Goal: Information Seeking & Learning: Understand process/instructions

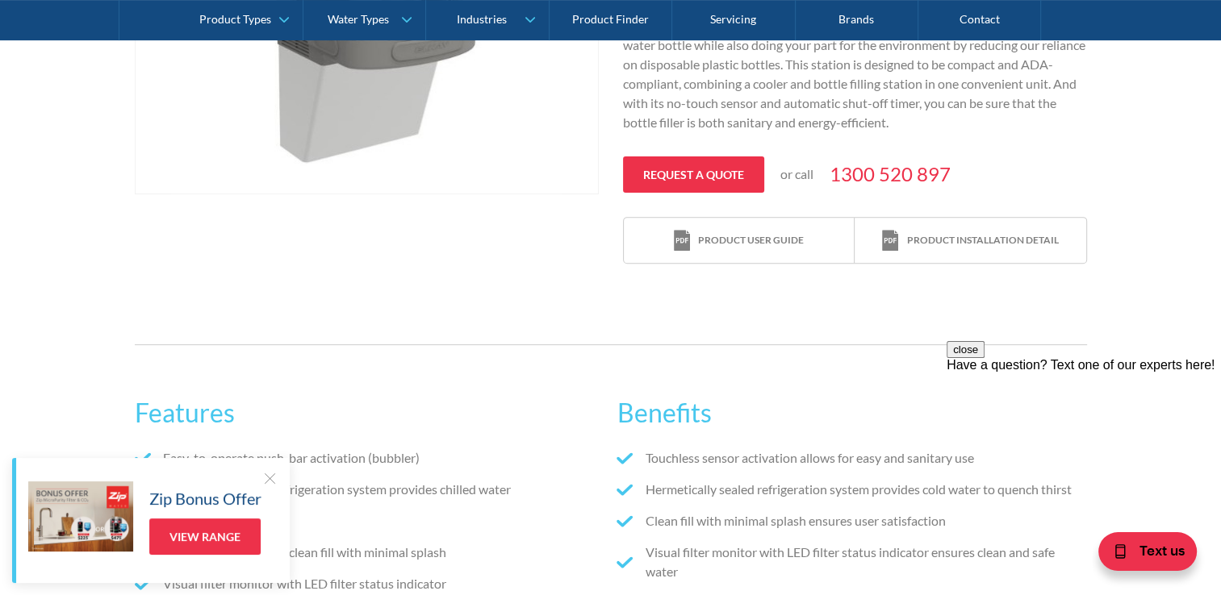
scroll to position [242, 0]
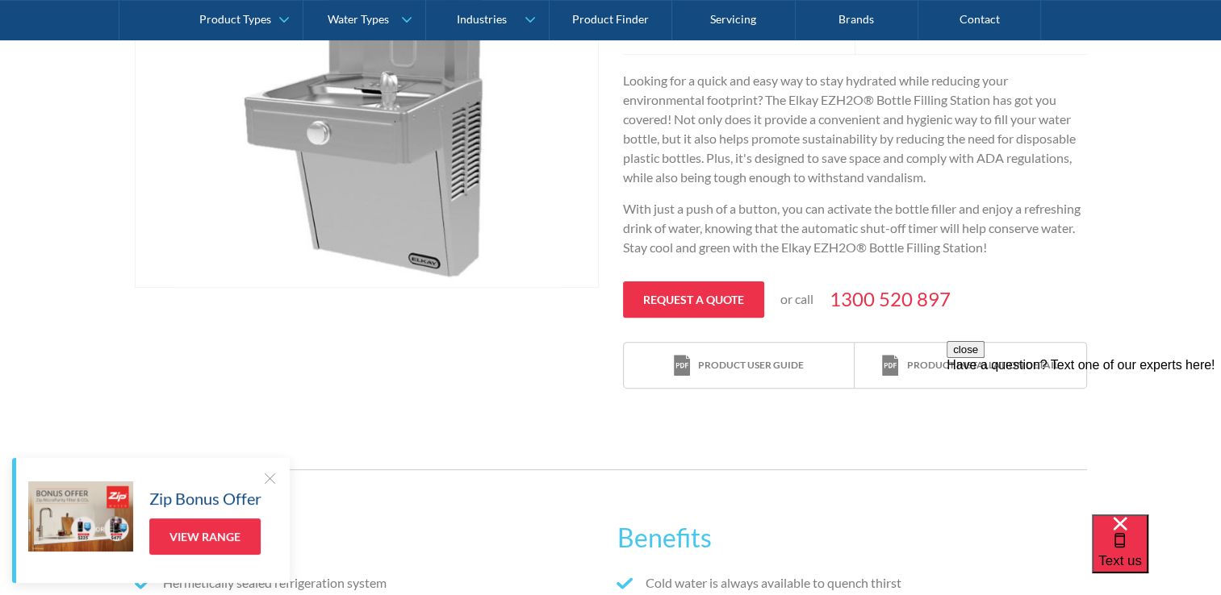
scroll to position [484, 0]
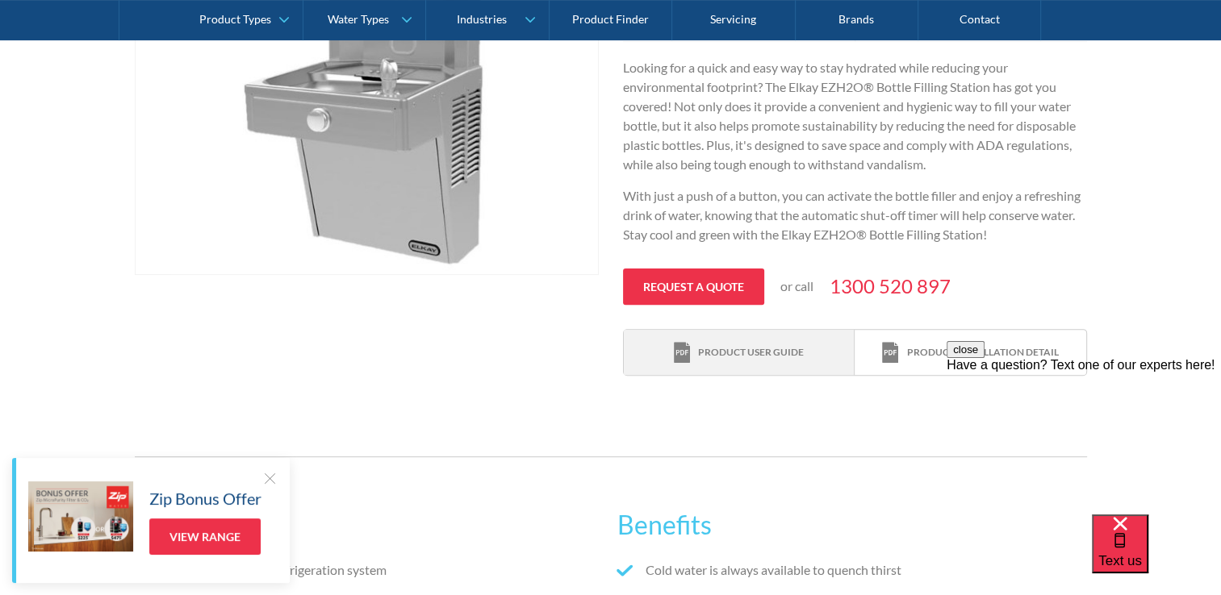
click at [736, 350] on div "Product user guide" at bounding box center [751, 352] width 106 height 15
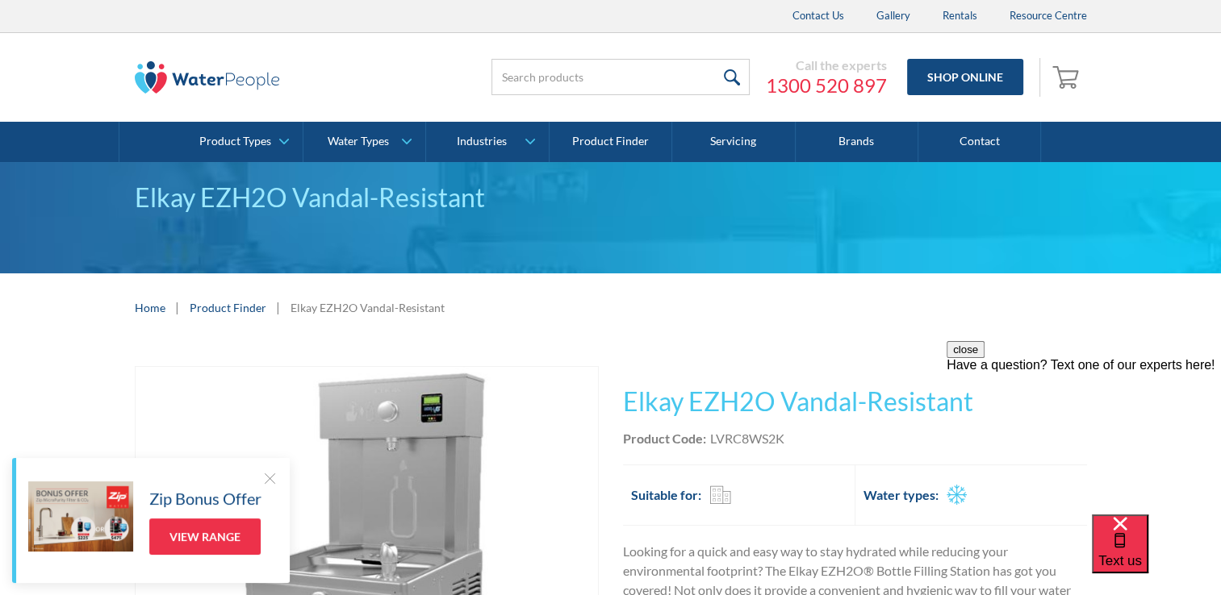
scroll to position [0, 0]
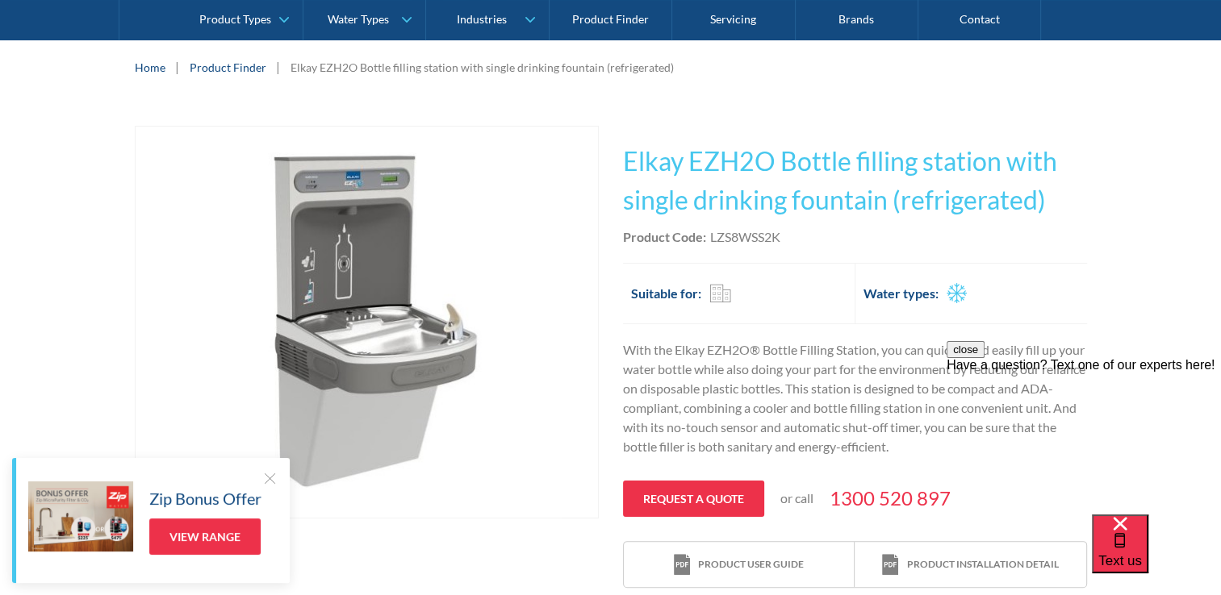
scroll to position [323, 0]
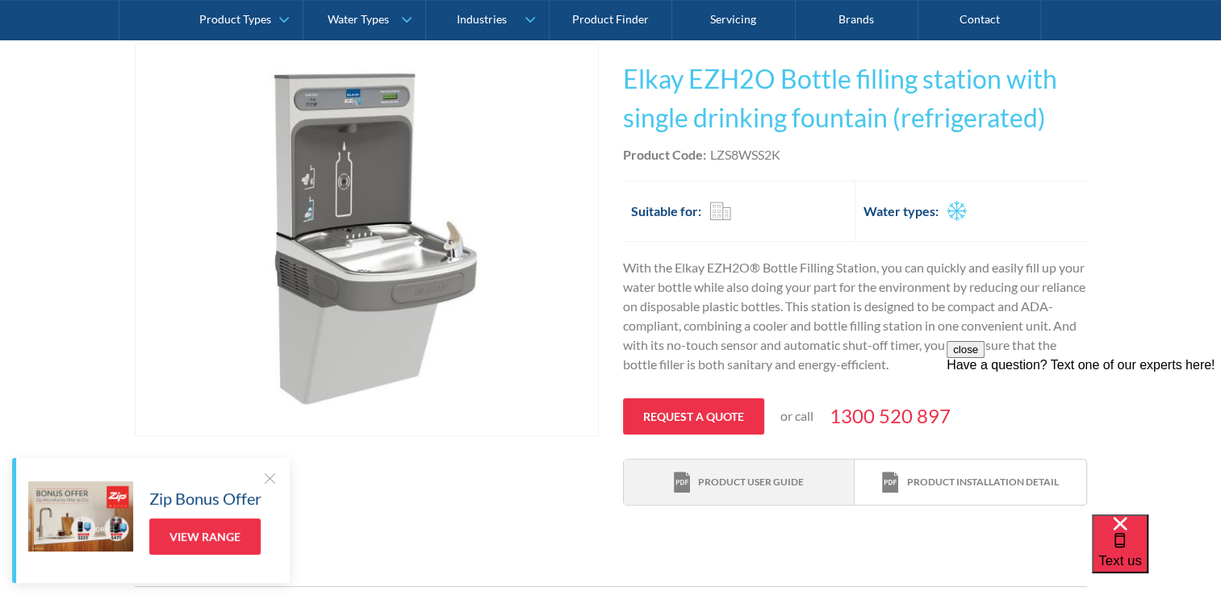
click at [723, 479] on div "Product user guide" at bounding box center [751, 482] width 106 height 15
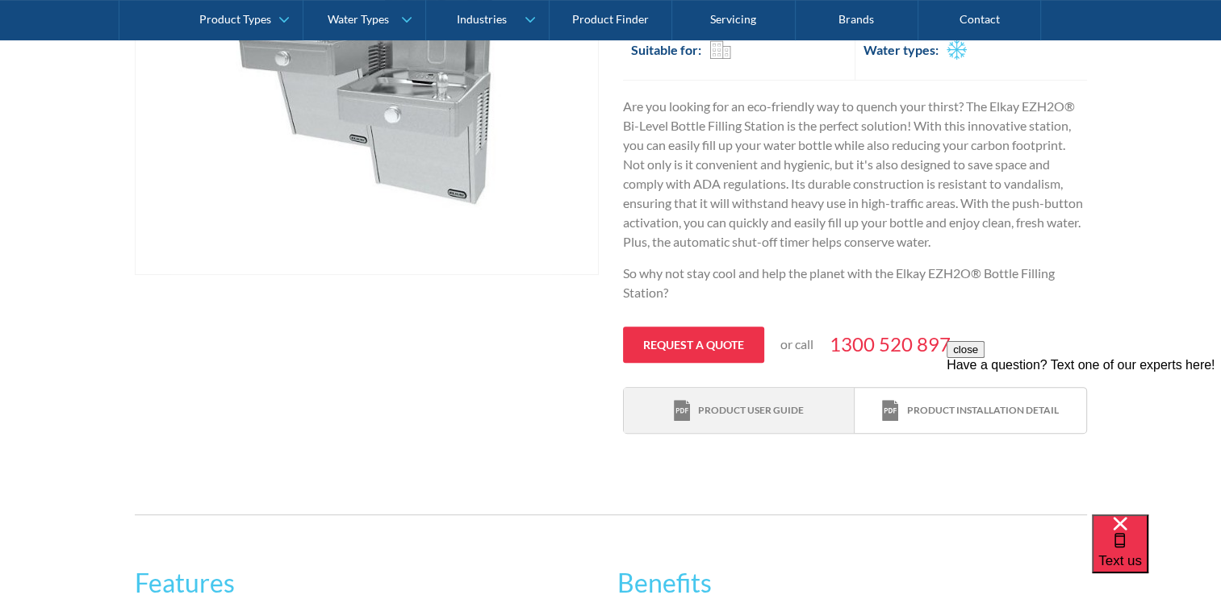
click at [723, 403] on div "Product user guide" at bounding box center [751, 410] width 106 height 15
